Goal: Navigation & Orientation: Find specific page/section

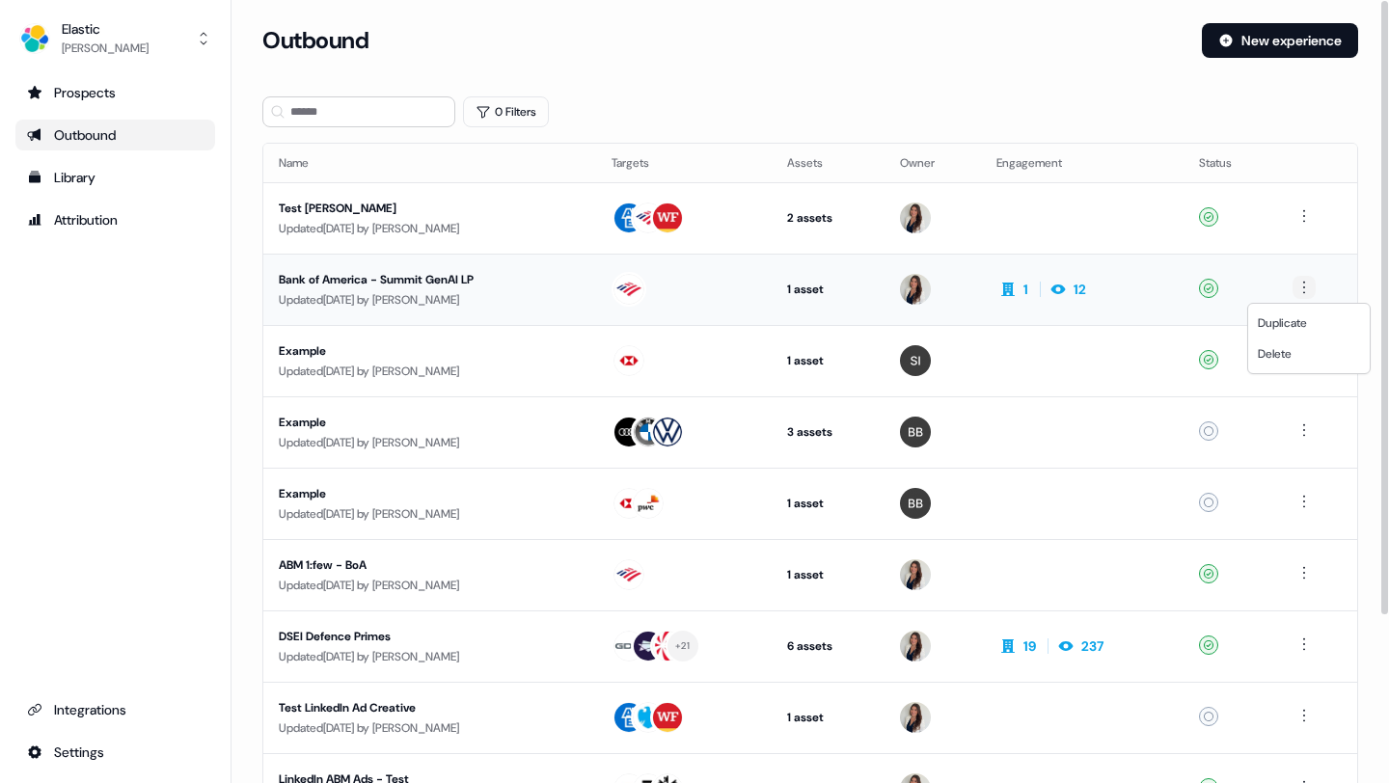
click at [1307, 288] on html "For the best experience switch devices to a bigger screen. Go to [DOMAIN_NAME] …" at bounding box center [694, 391] width 1389 height 783
click at [780, 290] on html "For the best experience switch devices to a bigger screen. Go to [DOMAIN_NAME] …" at bounding box center [694, 391] width 1389 height 783
click at [515, 282] on div "Bank of America - Summit GenAI LP" at bounding box center [430, 279] width 302 height 19
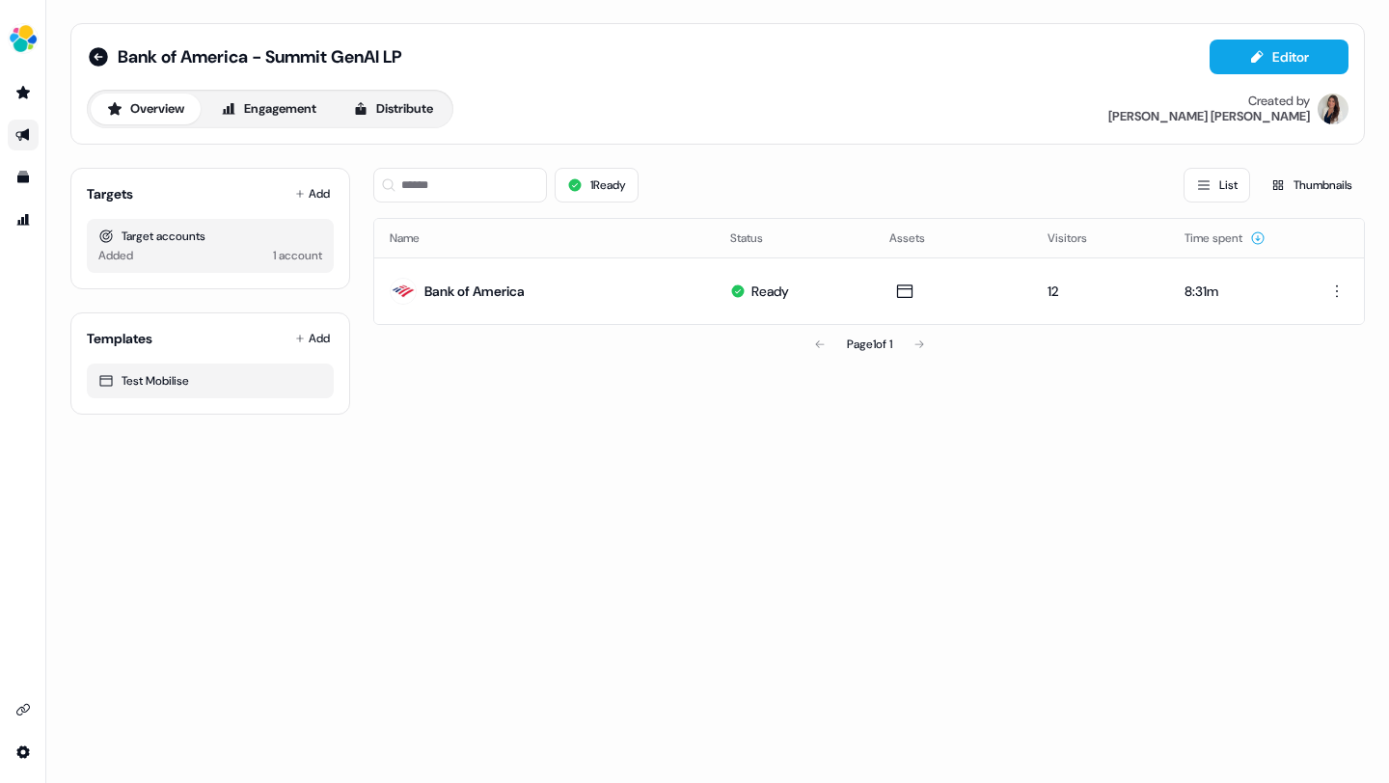
click at [29, 134] on icon "Go to outbound experience" at bounding box center [22, 134] width 15 height 15
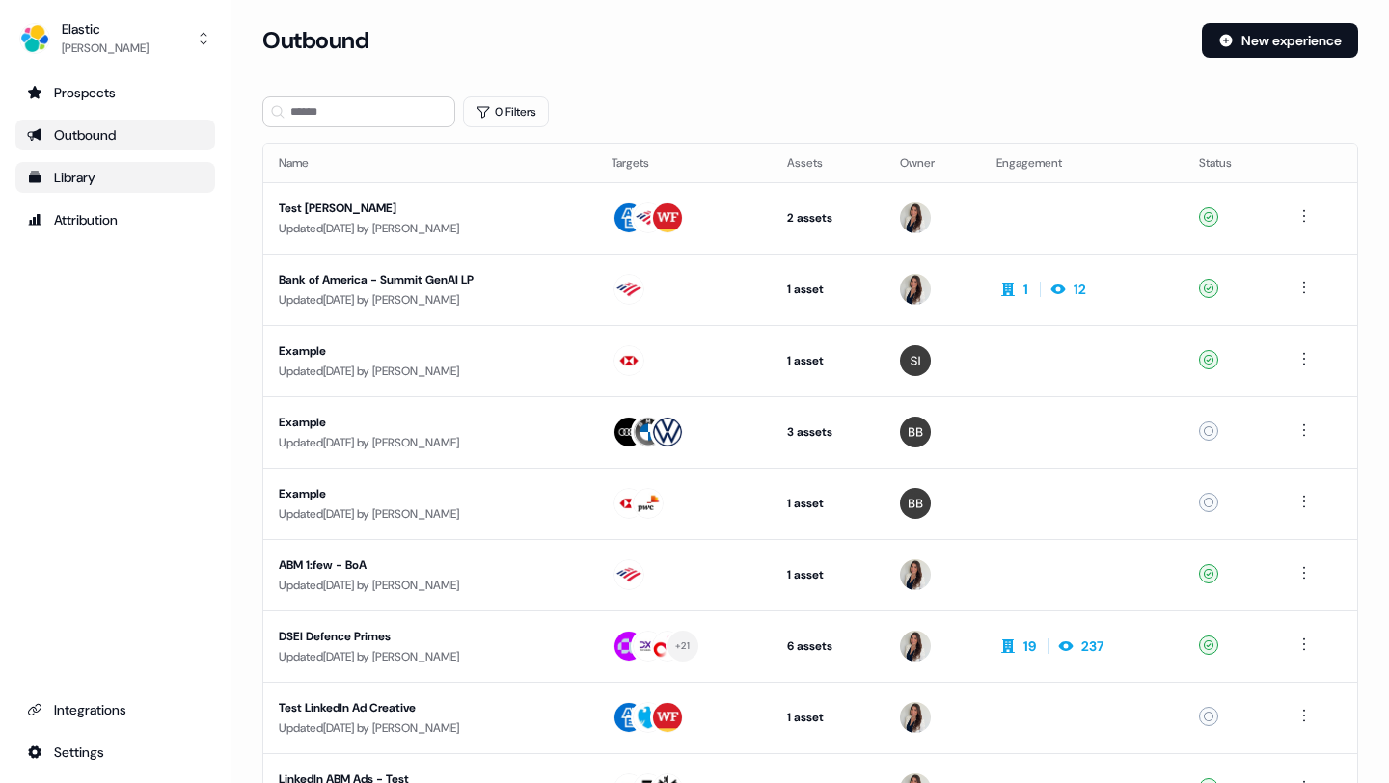
click at [62, 184] on div "Library" at bounding box center [115, 177] width 177 height 19
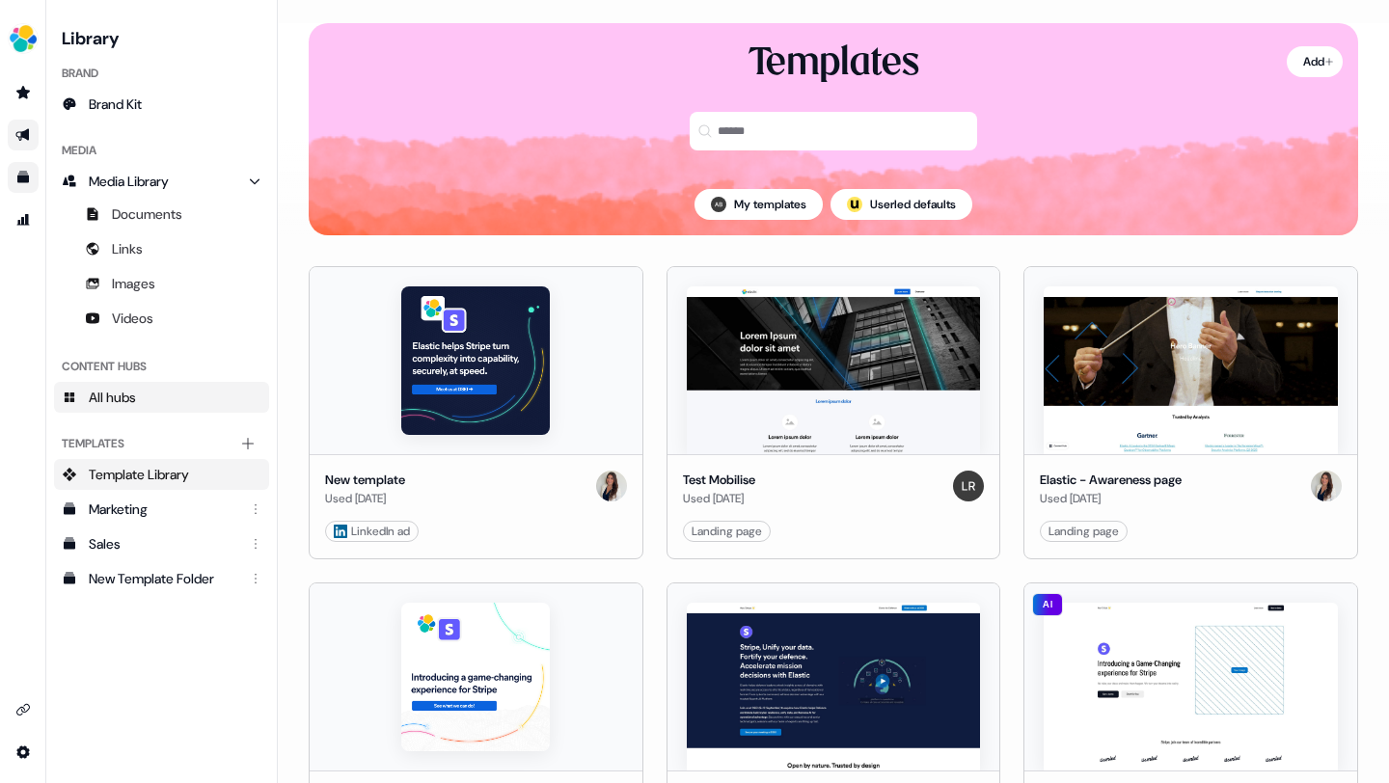
click at [146, 395] on link "All hubs" at bounding box center [161, 397] width 215 height 31
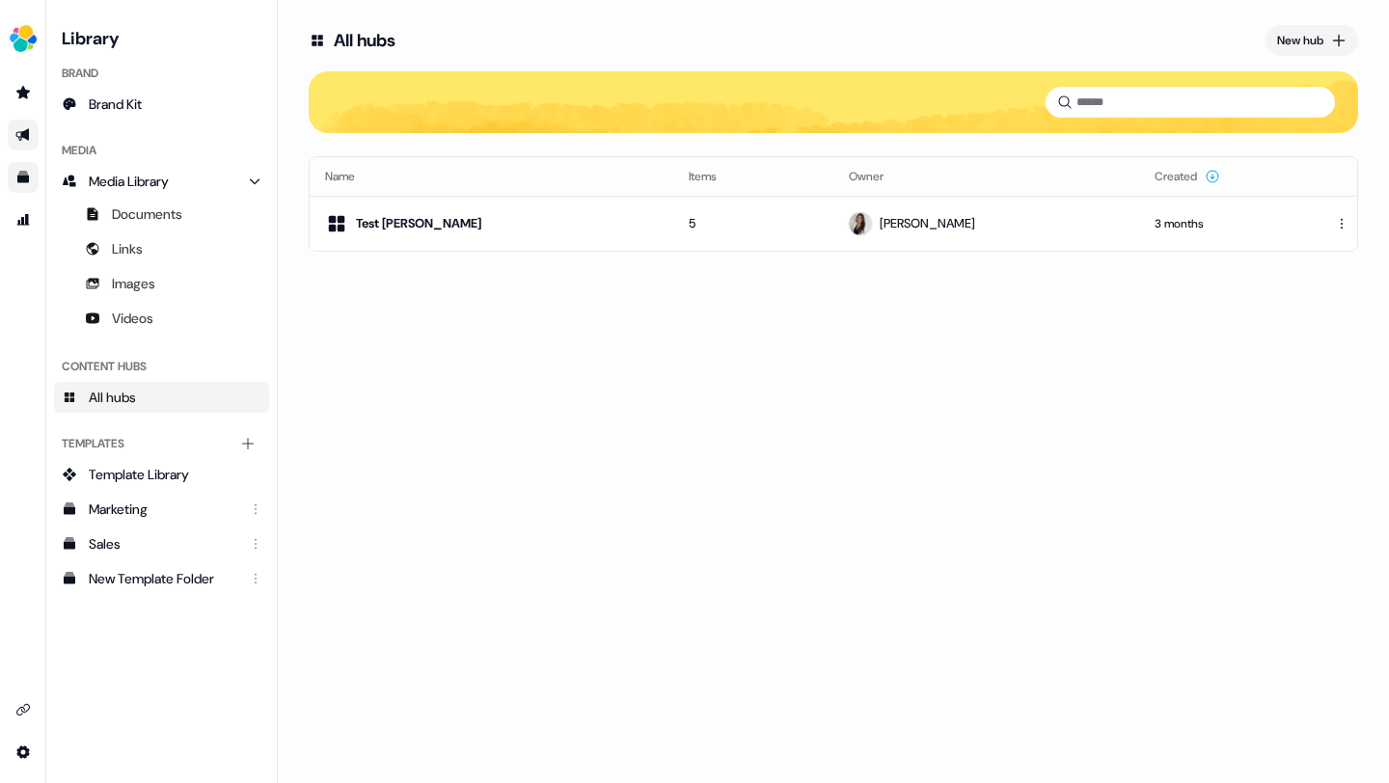
click at [25, 117] on ul "side nav menu" at bounding box center [22, 156] width 45 height 158
click at [25, 141] on icon "Go to outbound experience" at bounding box center [22, 134] width 15 height 15
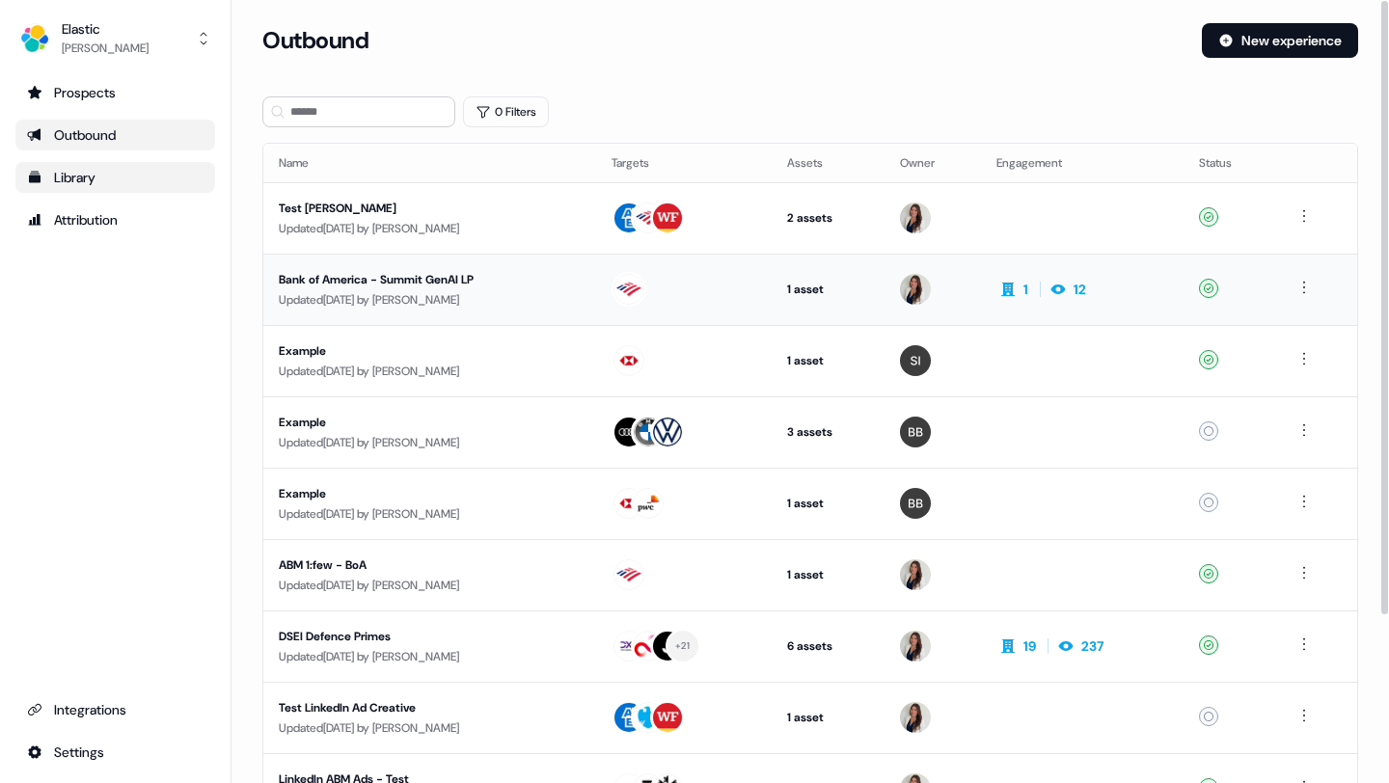
click at [446, 276] on div "Bank of America - Summit GenAI LP" at bounding box center [430, 279] width 302 height 19
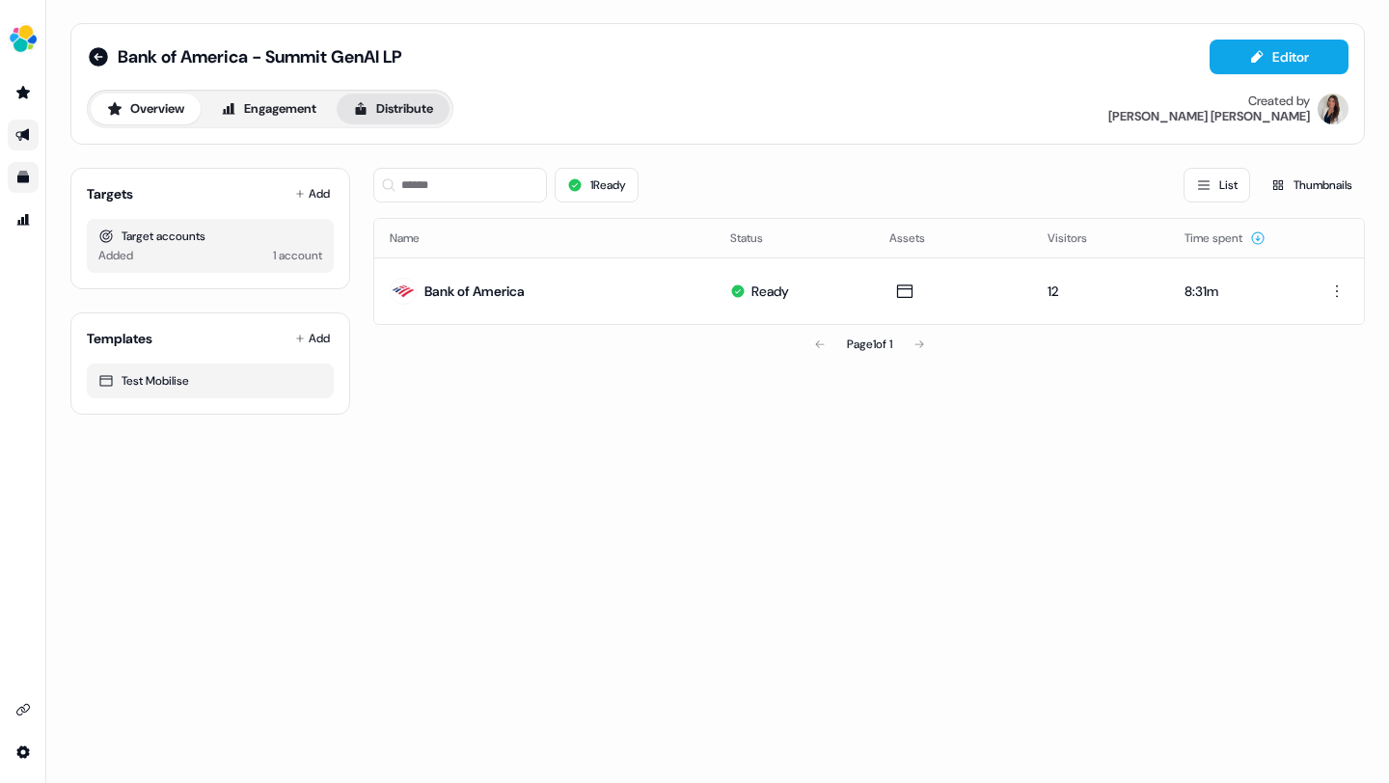
click at [408, 112] on button "Distribute" at bounding box center [393, 109] width 113 height 31
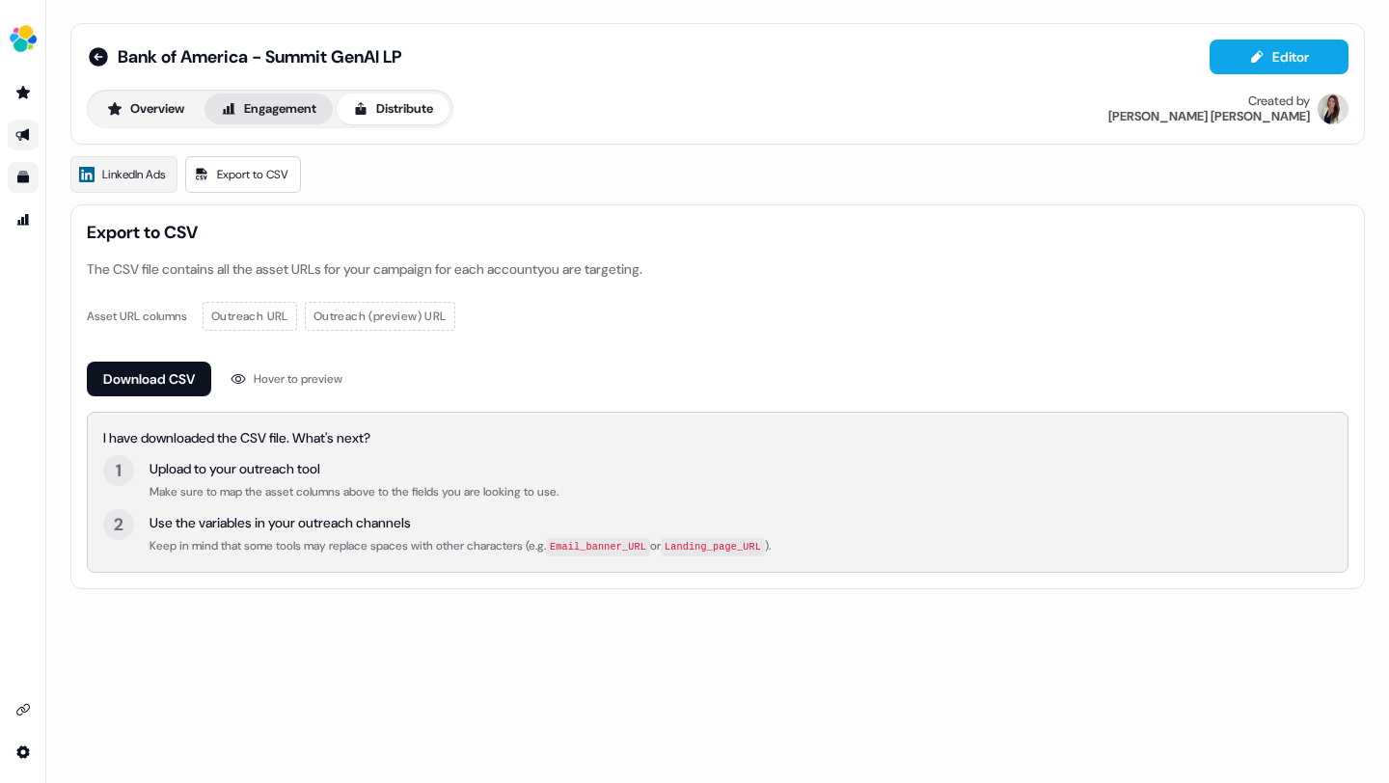
click at [302, 110] on button "Engagement" at bounding box center [269, 109] width 128 height 31
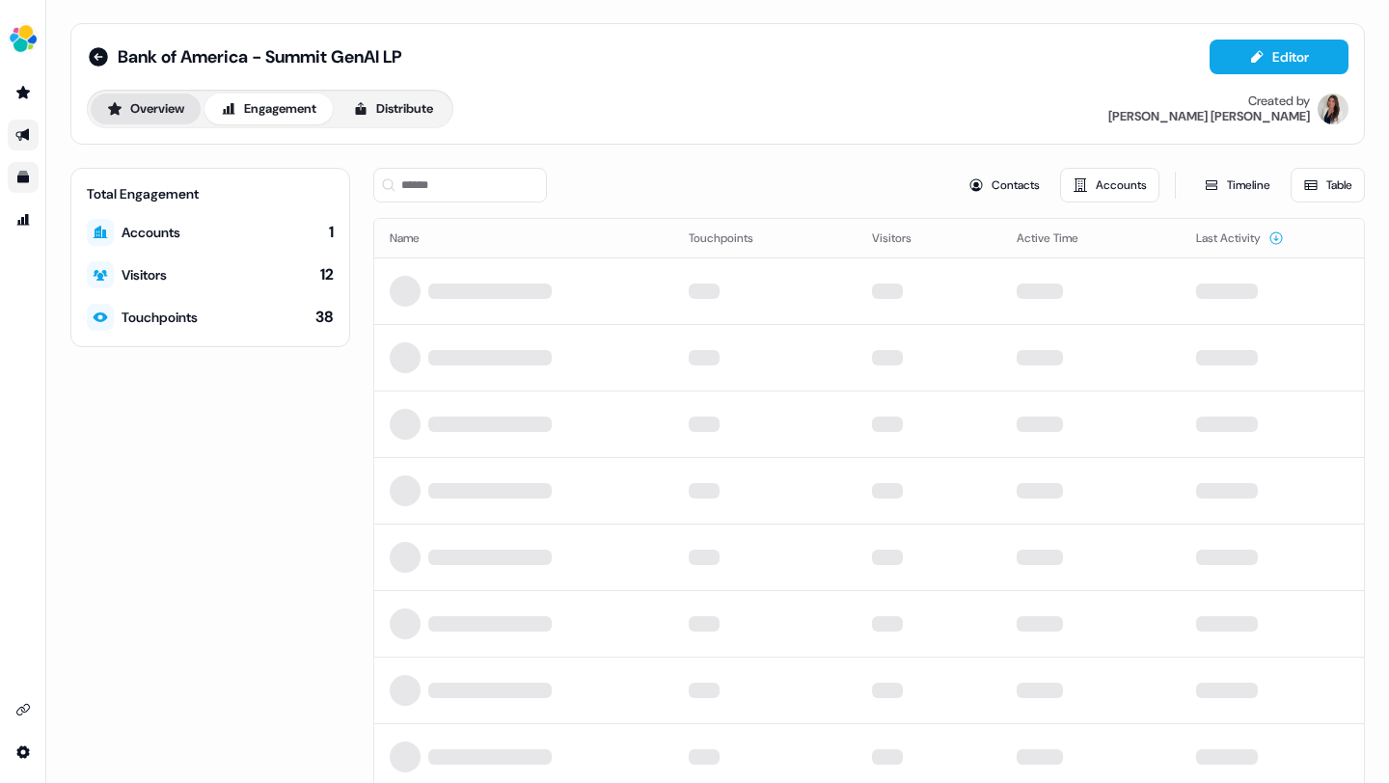
click at [166, 108] on button "Overview" at bounding box center [146, 109] width 110 height 31
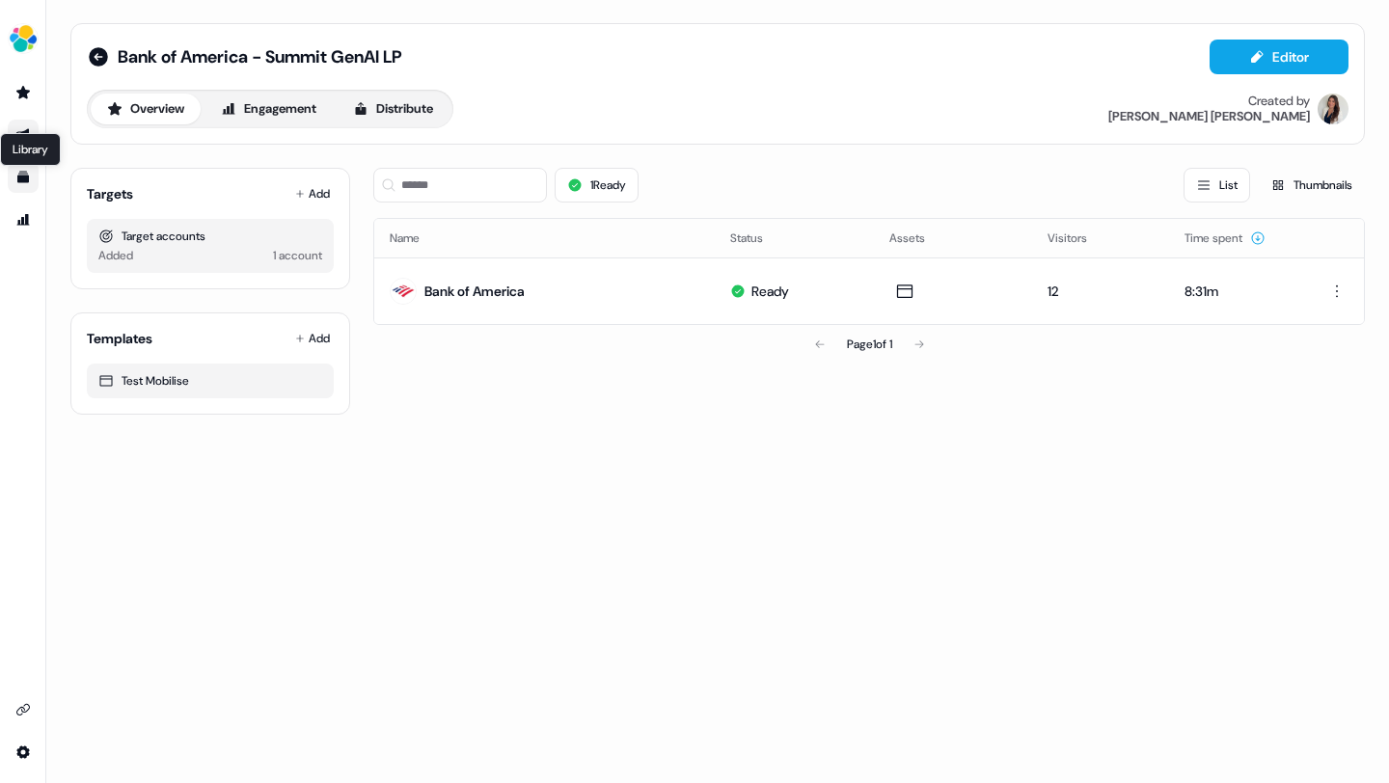
click at [19, 170] on icon "Go to templates" at bounding box center [22, 177] width 15 height 15
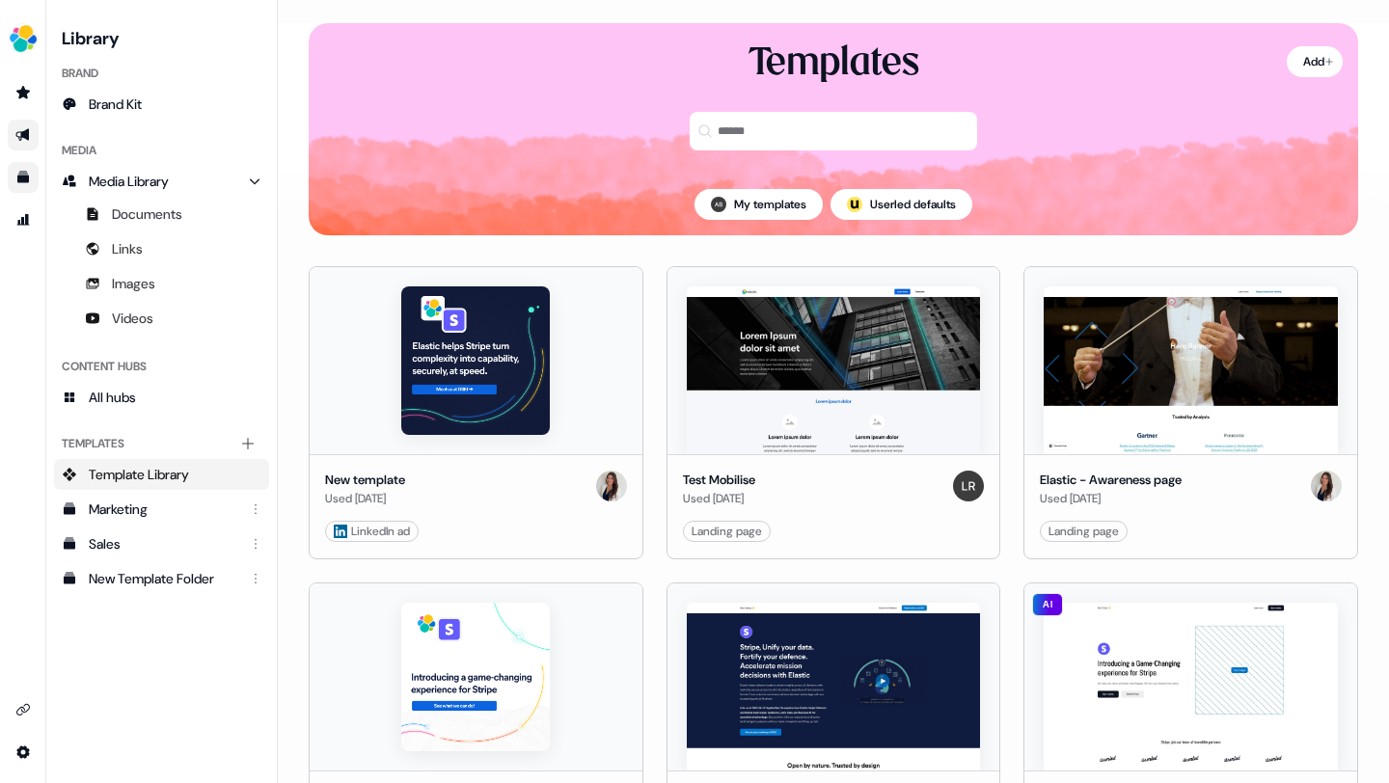
click at [27, 127] on link "Go to outbound experience" at bounding box center [23, 135] width 31 height 31
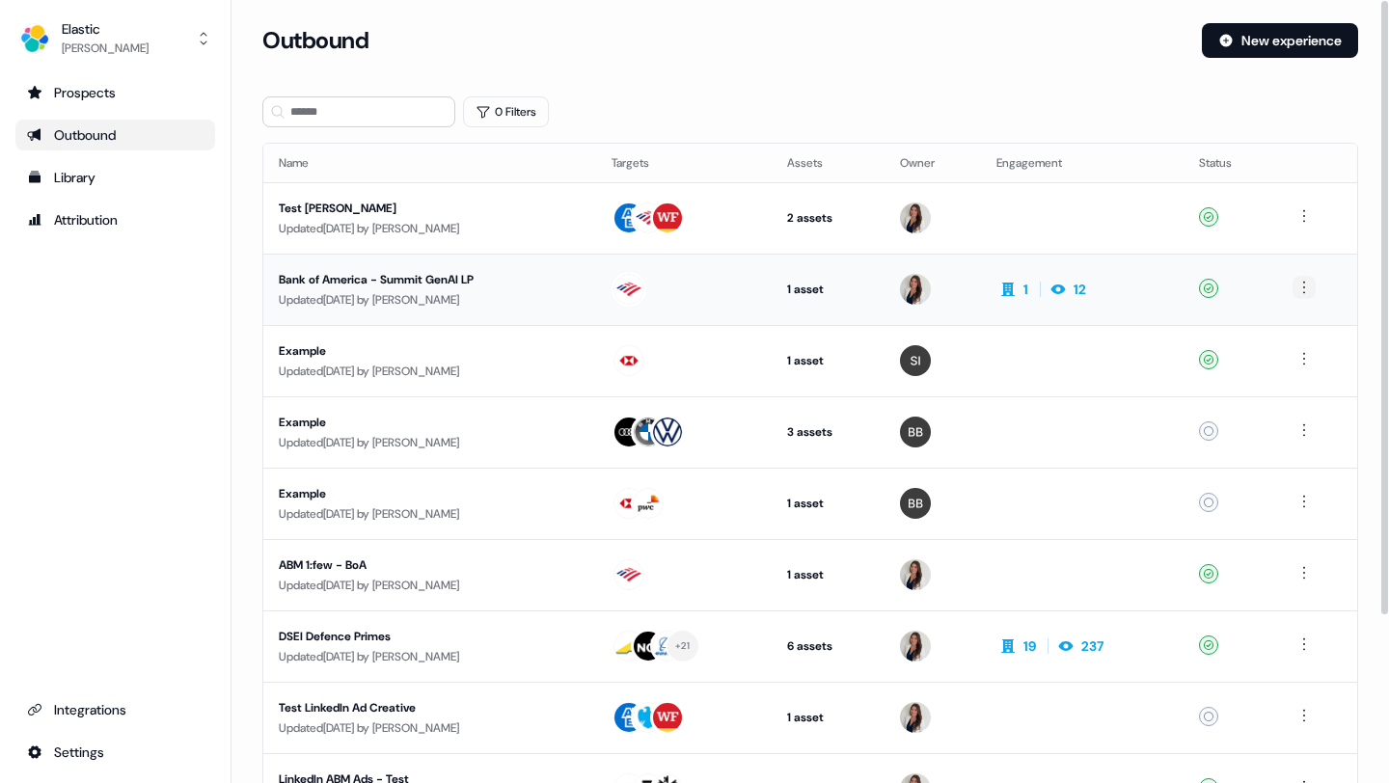
click at [1307, 288] on html "For the best experience switch devices to a bigger screen. Go to [DOMAIN_NAME] …" at bounding box center [694, 391] width 1389 height 783
click at [798, 291] on html "For the best experience switch devices to a bigger screen. Go to [DOMAIN_NAME] …" at bounding box center [694, 391] width 1389 height 783
click at [121, 216] on div "Attribution" at bounding box center [115, 219] width 177 height 19
click at [109, 174] on div "Library" at bounding box center [115, 177] width 177 height 19
